Goal: Communication & Community: Answer question/provide support

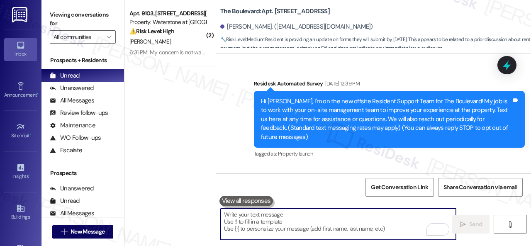
scroll to position [12184, 0]
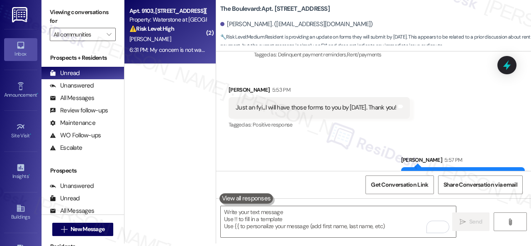
click at [174, 42] on div "[PERSON_NAME]" at bounding box center [168, 39] width 78 height 10
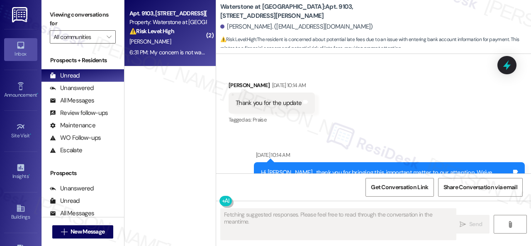
scroll to position [6520, 0]
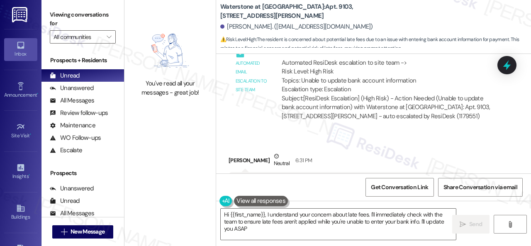
type textarea "Hi {{first_name}}, I understand your concern about late fees. I'll immediately …"
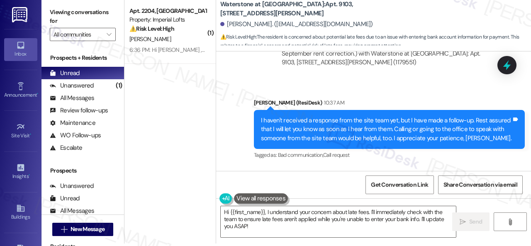
scroll to position [6188, 0]
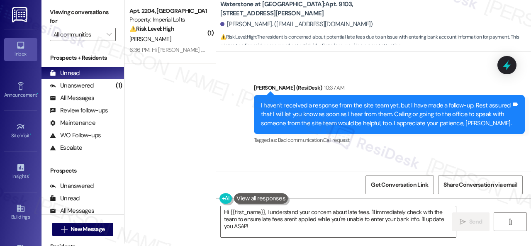
click at [369, 111] on div "Sent via SMS [PERSON_NAME] (ResiDesk) 10:37 AM I haven't received a response fr…" at bounding box center [389, 115] width 283 height 76
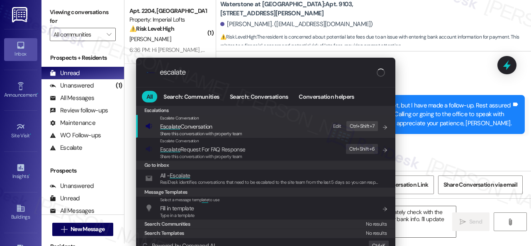
type input "escalate"
click at [340, 126] on div "Edit" at bounding box center [337, 126] width 8 height 9
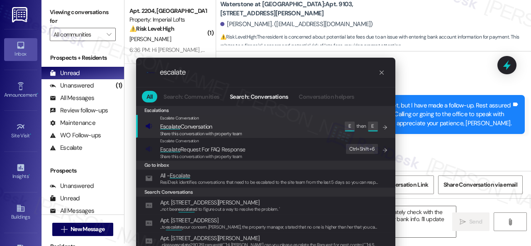
click at [185, 128] on span "Escalate Conversation" at bounding box center [186, 126] width 52 height 7
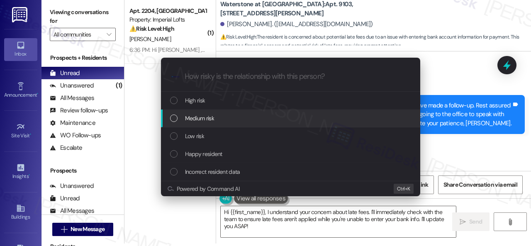
click at [196, 115] on span "Medium risk" at bounding box center [199, 118] width 29 height 9
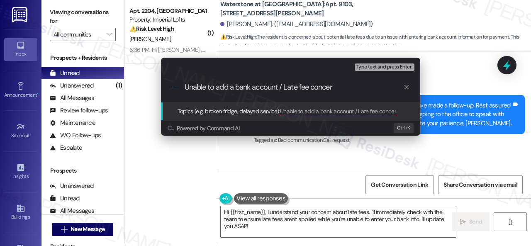
type input "Unable to add a bank account / Late fee concern"
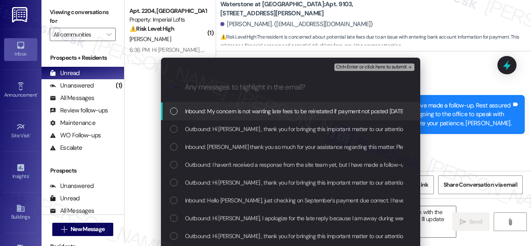
click at [196, 115] on span "Inbound: My concern is not wanting late fees to be reinstated if payment not po…" at bounding box center [295, 111] width 220 height 9
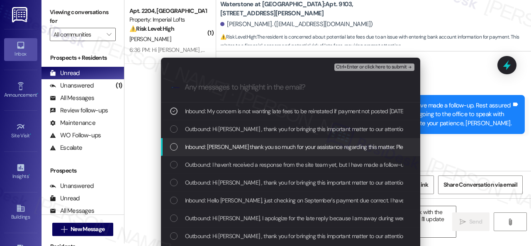
click at [209, 145] on span "Inbound: [PERSON_NAME] thank you so much for your assistance regarding this mat…" at bounding box center [489, 146] width 608 height 9
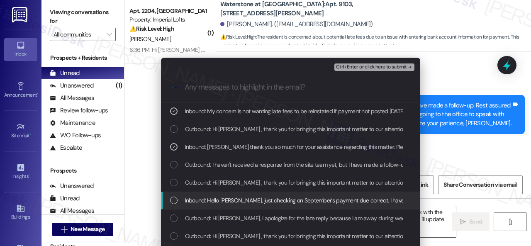
click at [295, 203] on span "Inbound: Hello [PERSON_NAME], just checking on September's payment due correct.…" at bounding box center [421, 200] width 473 height 9
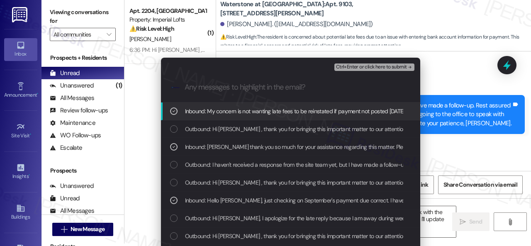
click at [372, 67] on span "Ctrl+Enter or click here to submit" at bounding box center [371, 67] width 71 height 6
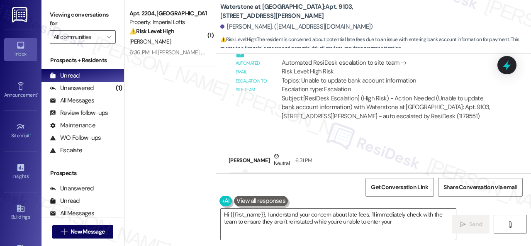
scroll to position [6520, 0]
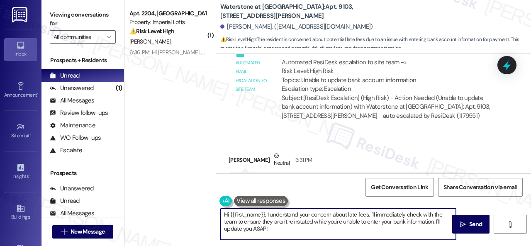
drag, startPoint x: 277, startPoint y: 230, endPoint x: 179, endPoint y: 215, distance: 99.1
click at [198, 206] on div "( 1 ) Apt. 2204, 2 Stadium Dr Property: Imperial Lofts ⚠️ Risk Level: High A no…" at bounding box center [328, 123] width 407 height 246
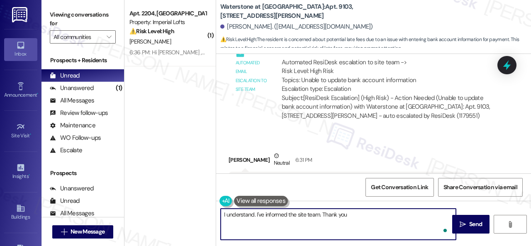
type textarea "I understand. I've informed the site team. Thank you!"
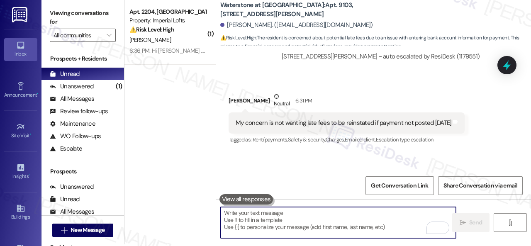
scroll to position [2, 0]
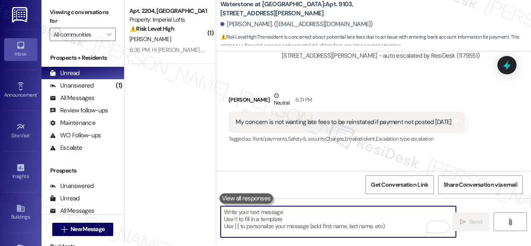
click at [182, 46] on div "6:36 PM: Hi [PERSON_NAME] , thank you for bringing this important matter to our…" at bounding box center [168, 50] width 78 height 10
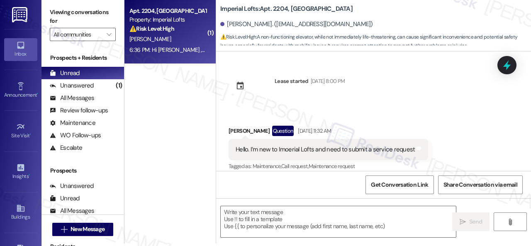
scroll to position [0, 0]
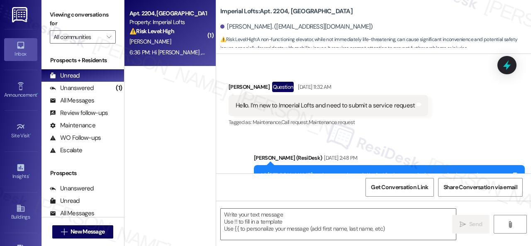
type textarea "Fetching suggested responses. Please feel free to read through the conversation…"
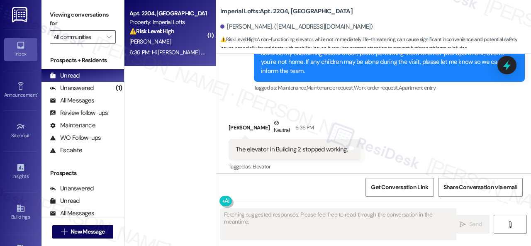
scroll to position [218, 0]
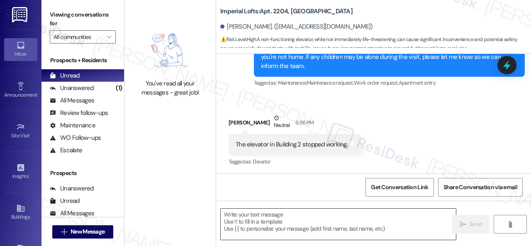
click at [273, 224] on textarea at bounding box center [338, 224] width 235 height 31
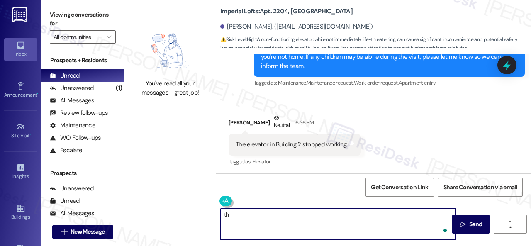
type textarea "t"
type textarea "h"
type textarea "Hello [PERSON_NAME]! Thank you for letting us know about the elevator in Buildi…"
type textarea "ee"
click at [295, 189] on div "Get Conversation Link Share Conversation via email" at bounding box center [373, 186] width 315 height 27
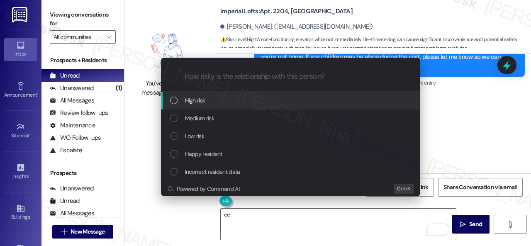
click at [196, 101] on span "High risk" at bounding box center [195, 100] width 20 height 9
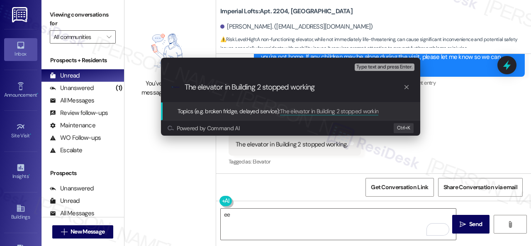
type input "The elevator in Building 2 stopped working."
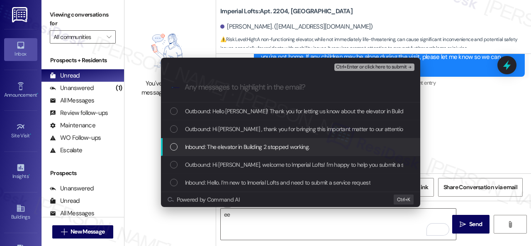
click at [223, 147] on span "Inbound: The elevator in Building 2 stopped working." at bounding box center [247, 146] width 125 height 9
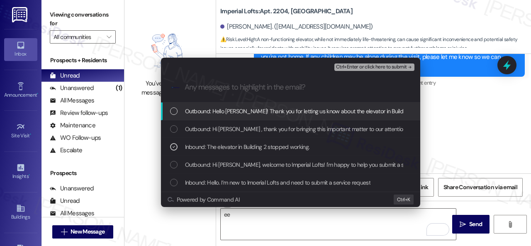
click at [350, 66] on span "Ctrl+Enter or click here to submit" at bounding box center [371, 67] width 71 height 6
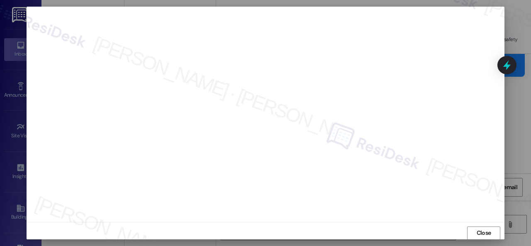
scroll to position [10, 0]
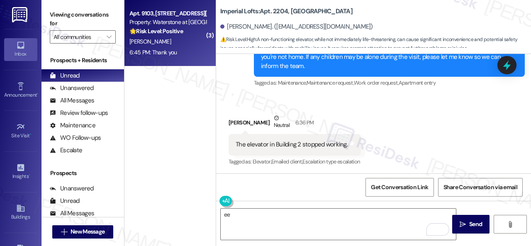
click at [169, 43] on div "[PERSON_NAME]" at bounding box center [168, 42] width 78 height 10
type textarea "Fetching suggested responses. Please feel free to read through the conversation…"
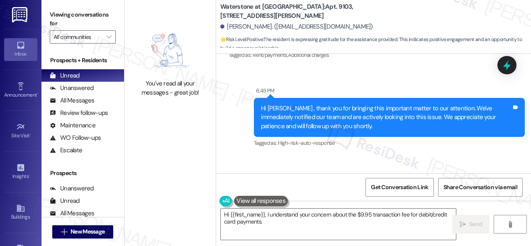
scroll to position [7318, 0]
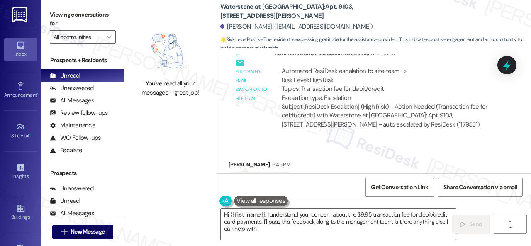
type textarea "Hi {{first_name}}, I understand your concern about the $9.95 transaction fee fo…"
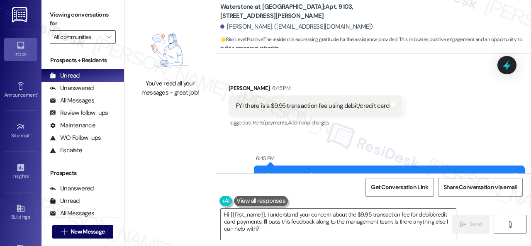
scroll to position [7069, 0]
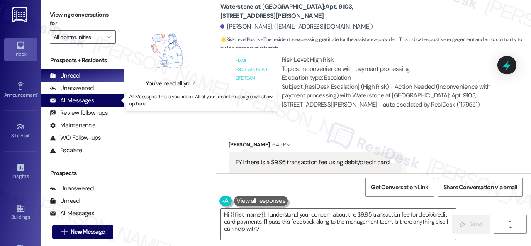
click at [70, 99] on div "All Messages" at bounding box center [72, 100] width 44 height 9
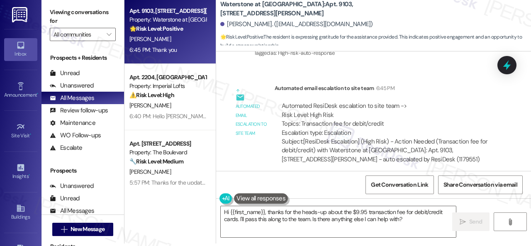
scroll to position [7318, 0]
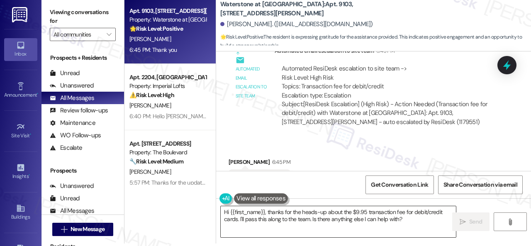
click at [285, 215] on textarea "Hi {{first_name}}, thanks for the heads-up about the $9.95 transaction fee for …" at bounding box center [338, 221] width 235 height 31
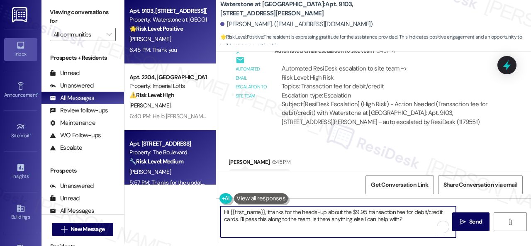
drag, startPoint x: 415, startPoint y: 225, endPoint x: 152, endPoint y: 154, distance: 272.0
click at [152, 154] on div "Apt. 9103, [STREET_ADDRESS][PERSON_NAME] Property: Waterstone at [GEOGRAPHIC_DA…" at bounding box center [328, 121] width 407 height 246
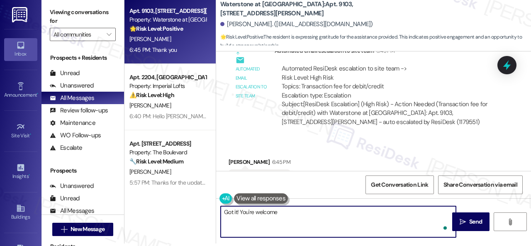
type textarea "Got it! You're welcome!"
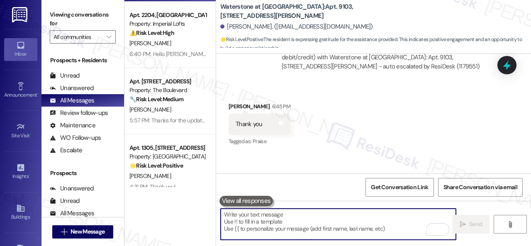
scroll to position [83, 0]
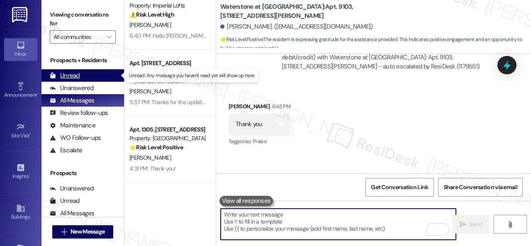
click at [79, 77] on div "Unread (0)" at bounding box center [83, 75] width 83 height 12
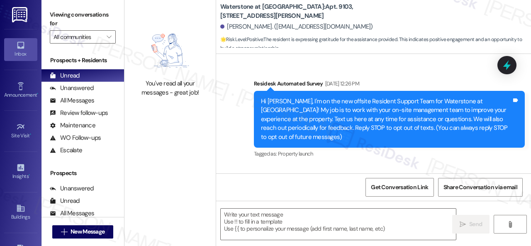
type textarea "Fetching suggested responses. Please feel free to read through the conversation…"
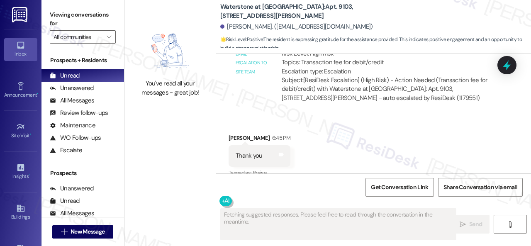
scroll to position [7389, 0]
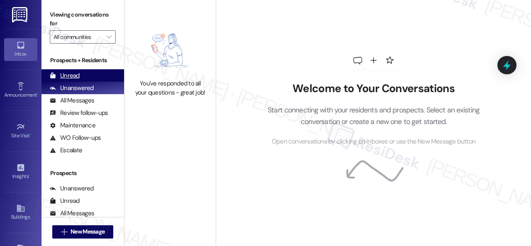
click at [75, 72] on div "Unread" at bounding box center [65, 75] width 30 height 9
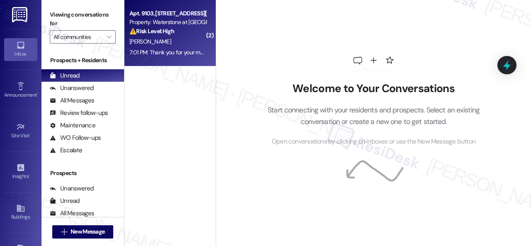
click at [180, 41] on div "[PERSON_NAME]" at bounding box center [168, 42] width 78 height 10
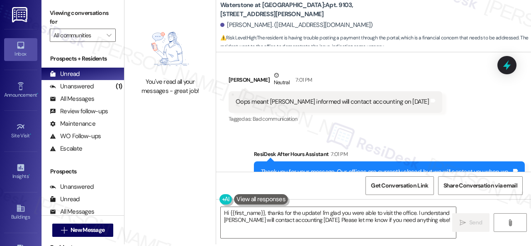
scroll to position [2, 0]
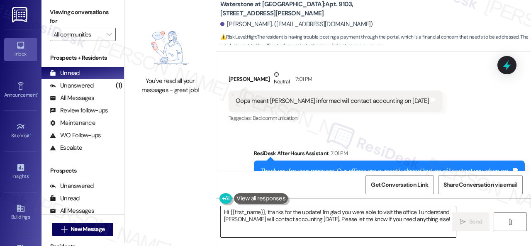
click at [434, 219] on textarea "Hi {{first_name}}, thanks for the update! I'm glad you were able to visit the o…" at bounding box center [338, 221] width 235 height 31
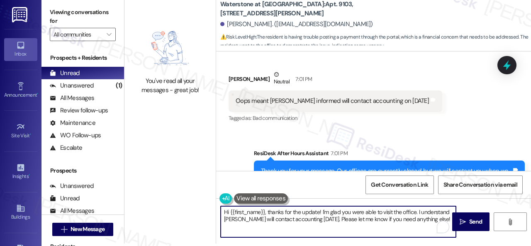
drag, startPoint x: 259, startPoint y: 212, endPoint x: 199, endPoint y: 210, distance: 59.4
click at [199, 210] on div "You've read all your messages - great job! Waterstone at Cinco Ranch: Apt. 9103…" at bounding box center [328, 121] width 407 height 246
click at [412, 220] on textarea "Thanks for the update! I'm glad you were able to visit the office. I understand…" at bounding box center [338, 221] width 235 height 31
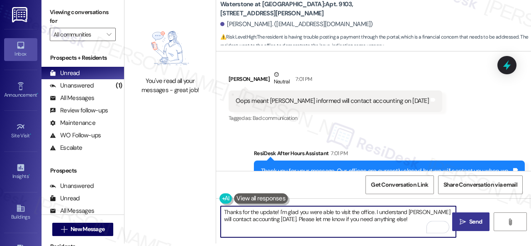
type textarea "Thanks for the update! I'm glad you were able to visit the office. I understand…"
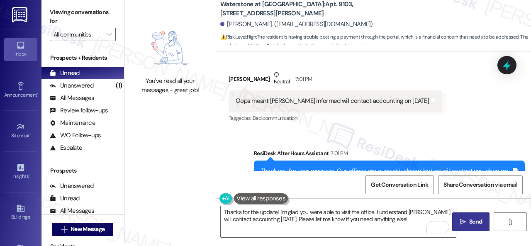
click at [462, 221] on icon "" at bounding box center [463, 222] width 6 height 7
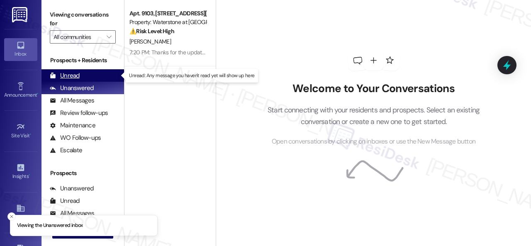
click at [72, 80] on div "Unread (0)" at bounding box center [83, 75] width 83 height 12
